Goal: Information Seeking & Learning: Learn about a topic

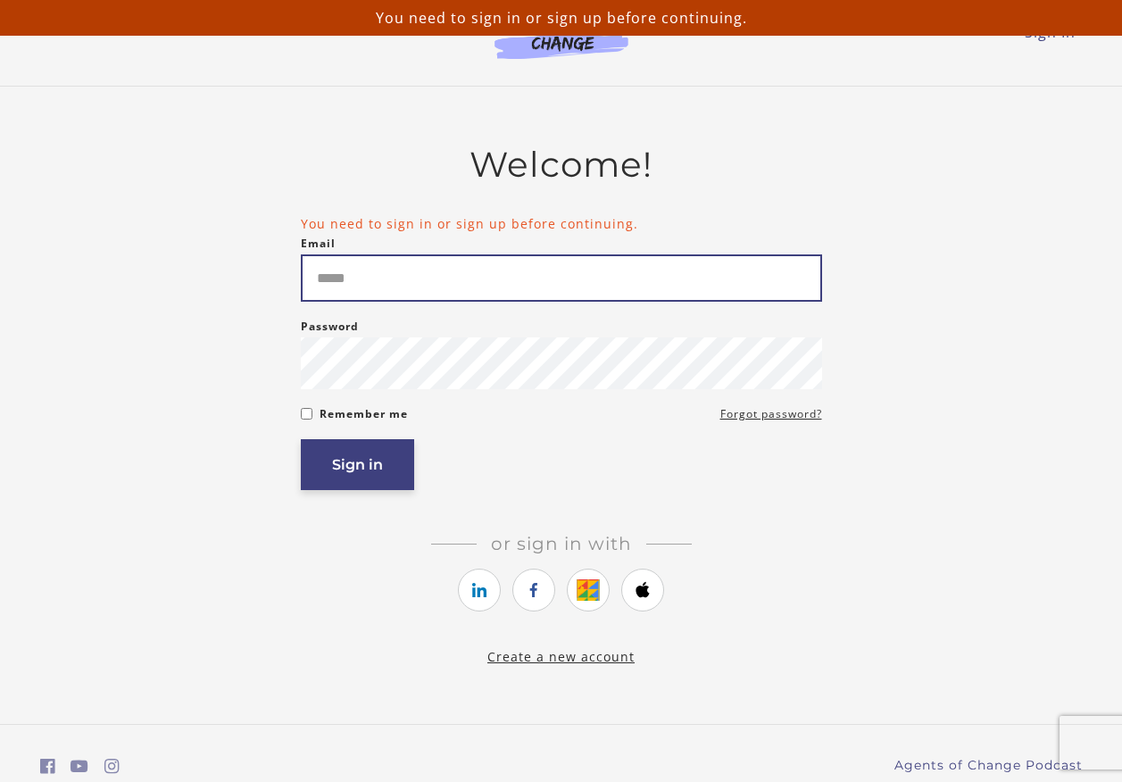
type input "**********"
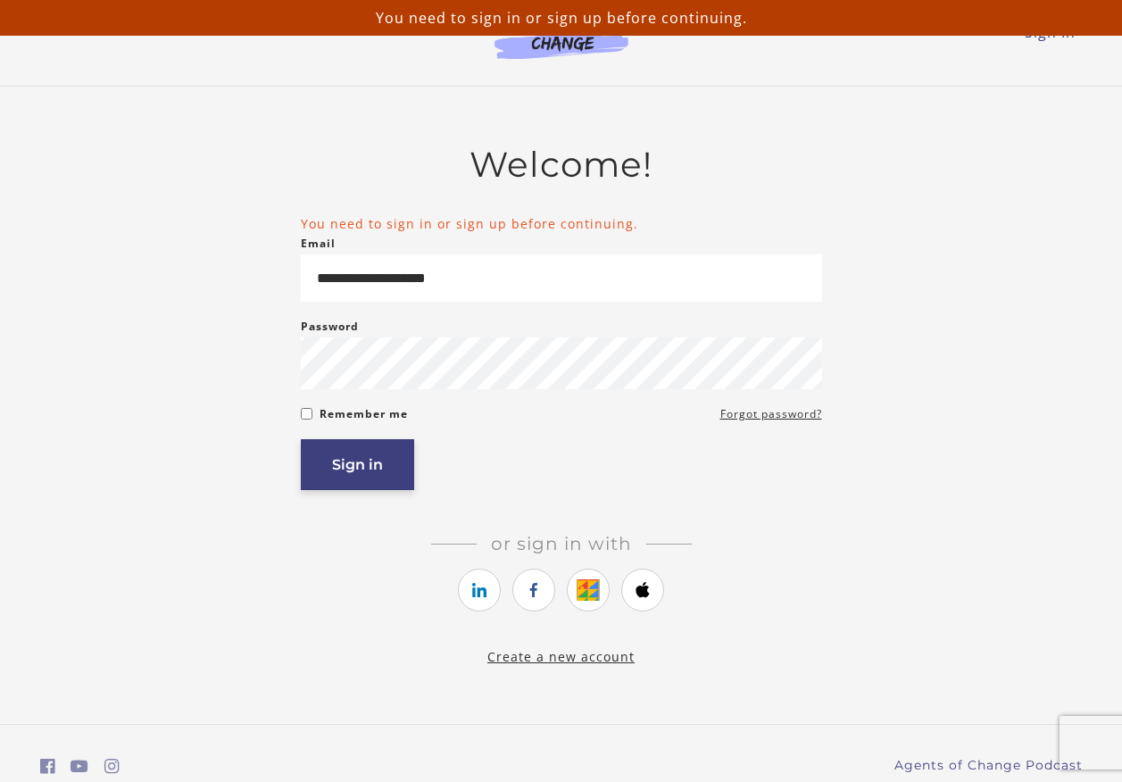
click at [373, 473] on button "Sign in" at bounding box center [357, 464] width 113 height 51
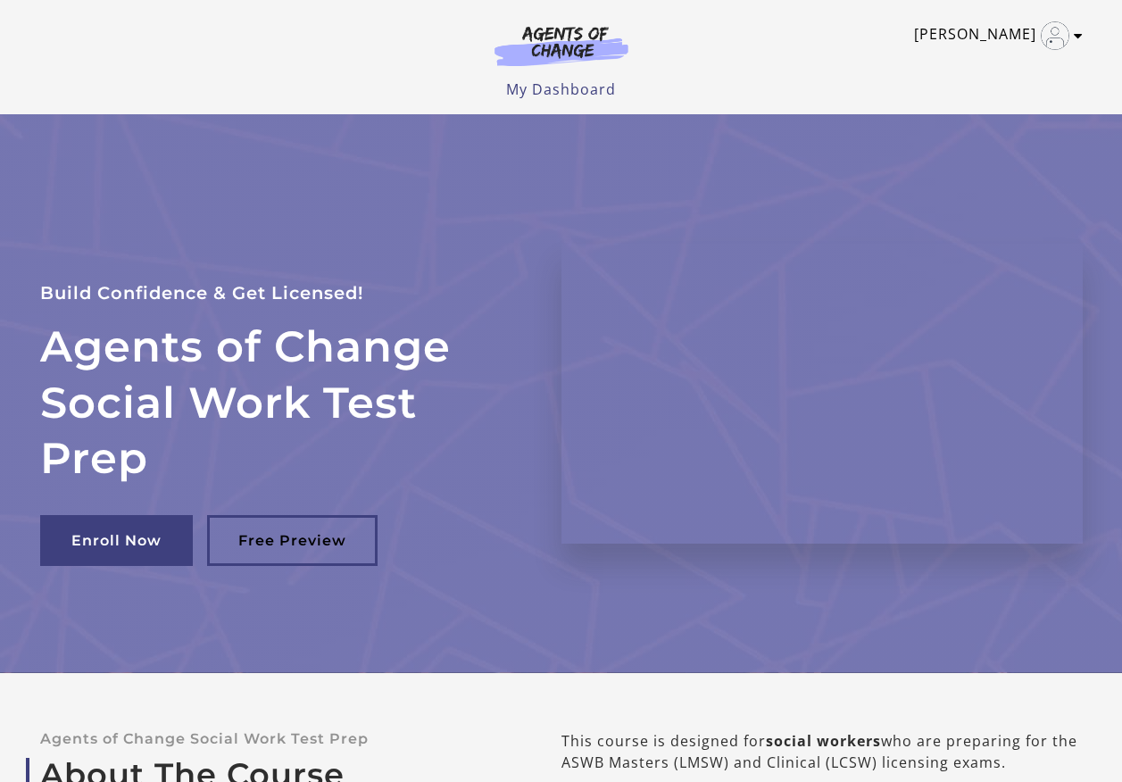
click at [1013, 32] on link "[PERSON_NAME]" at bounding box center [994, 35] width 160 height 29
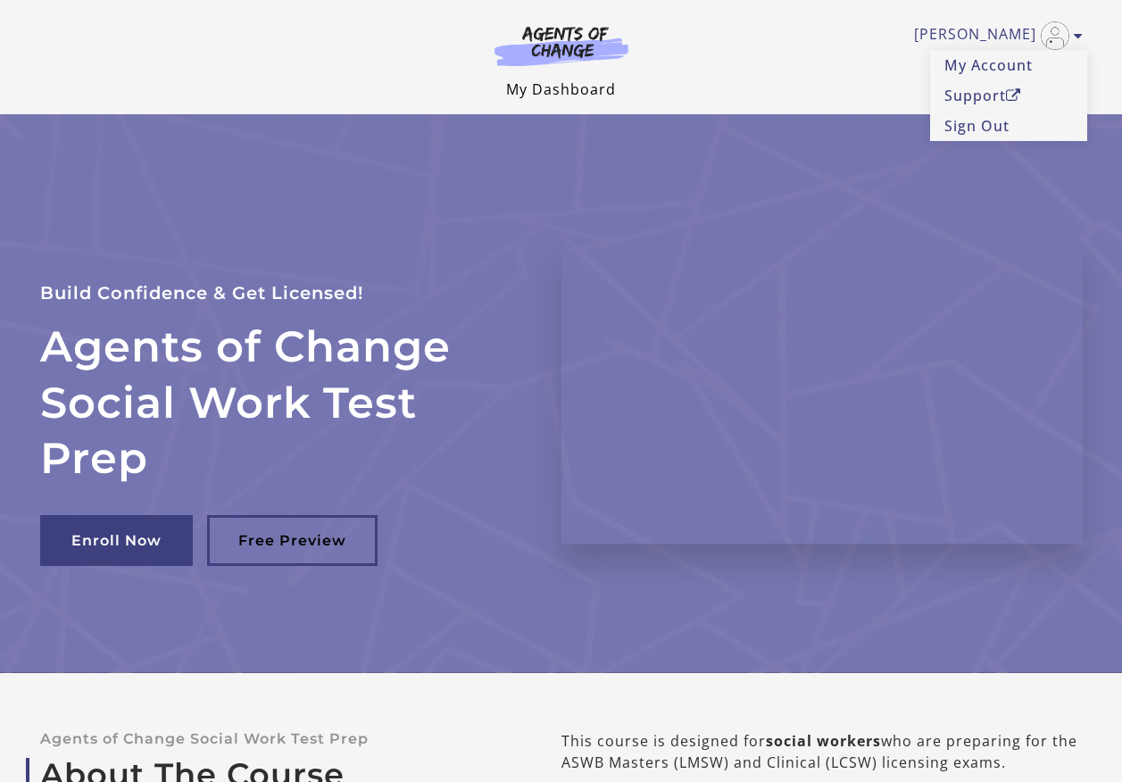
click at [556, 90] on link "My Dashboard" at bounding box center [561, 89] width 110 height 20
